Goal: Find specific page/section: Find specific page/section

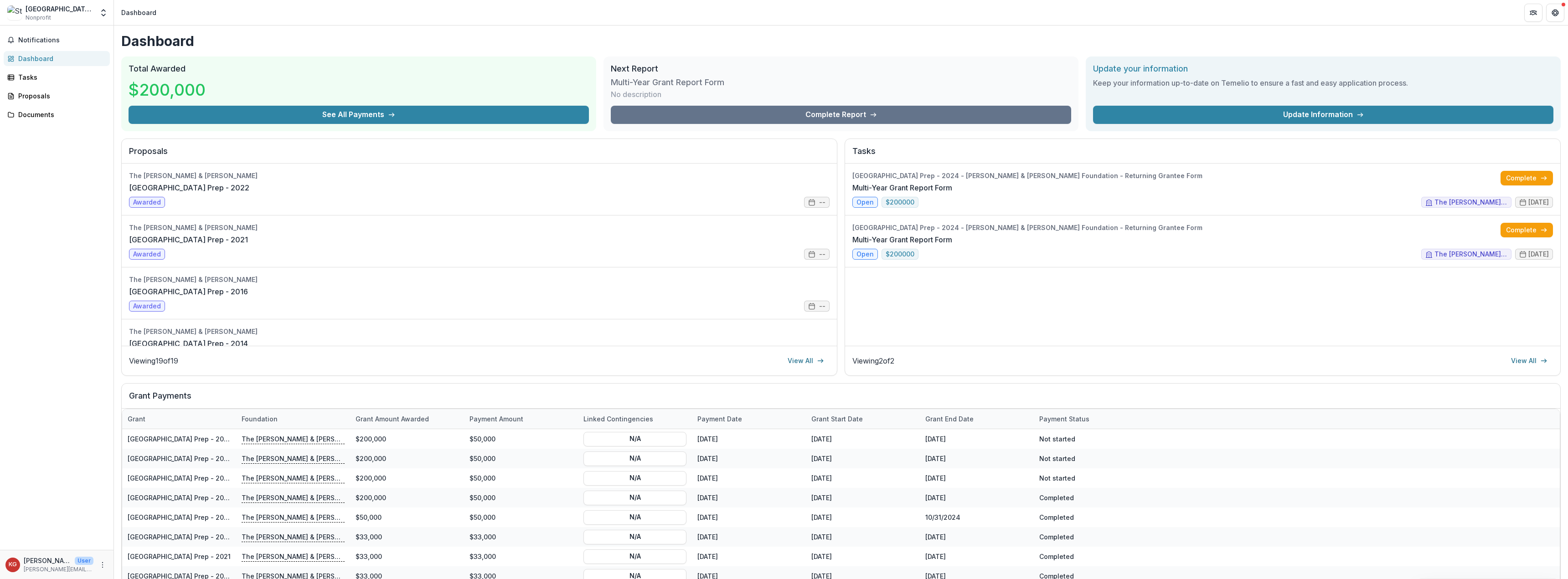
click at [89, 292] on div "Notifications Dashboard Tasks Proposals Documents" at bounding box center [56, 287] width 114 height 524
click at [99, 304] on div "Notifications Dashboard Tasks Proposals Documents" at bounding box center [56, 287] width 114 height 524
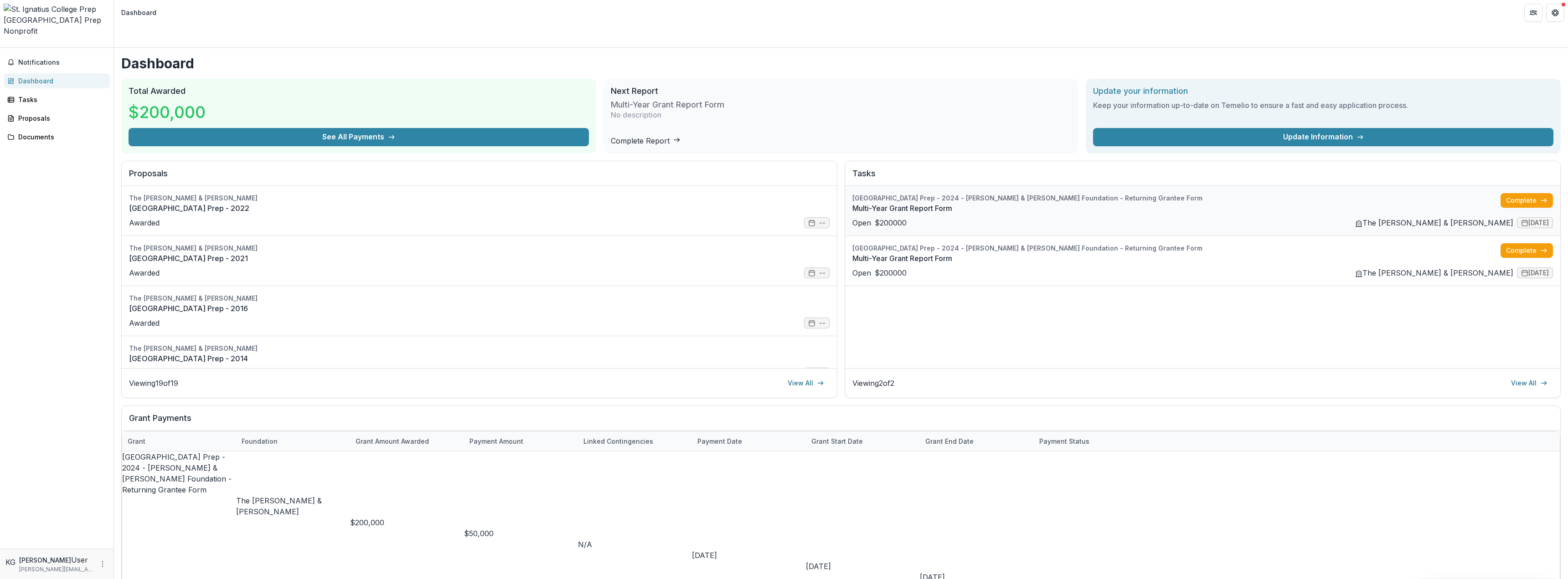
click at [1039, 203] on link "Multi-Year Grant Report Form" at bounding box center [1176, 208] width 648 height 11
